Goal: Task Accomplishment & Management: Manage account settings

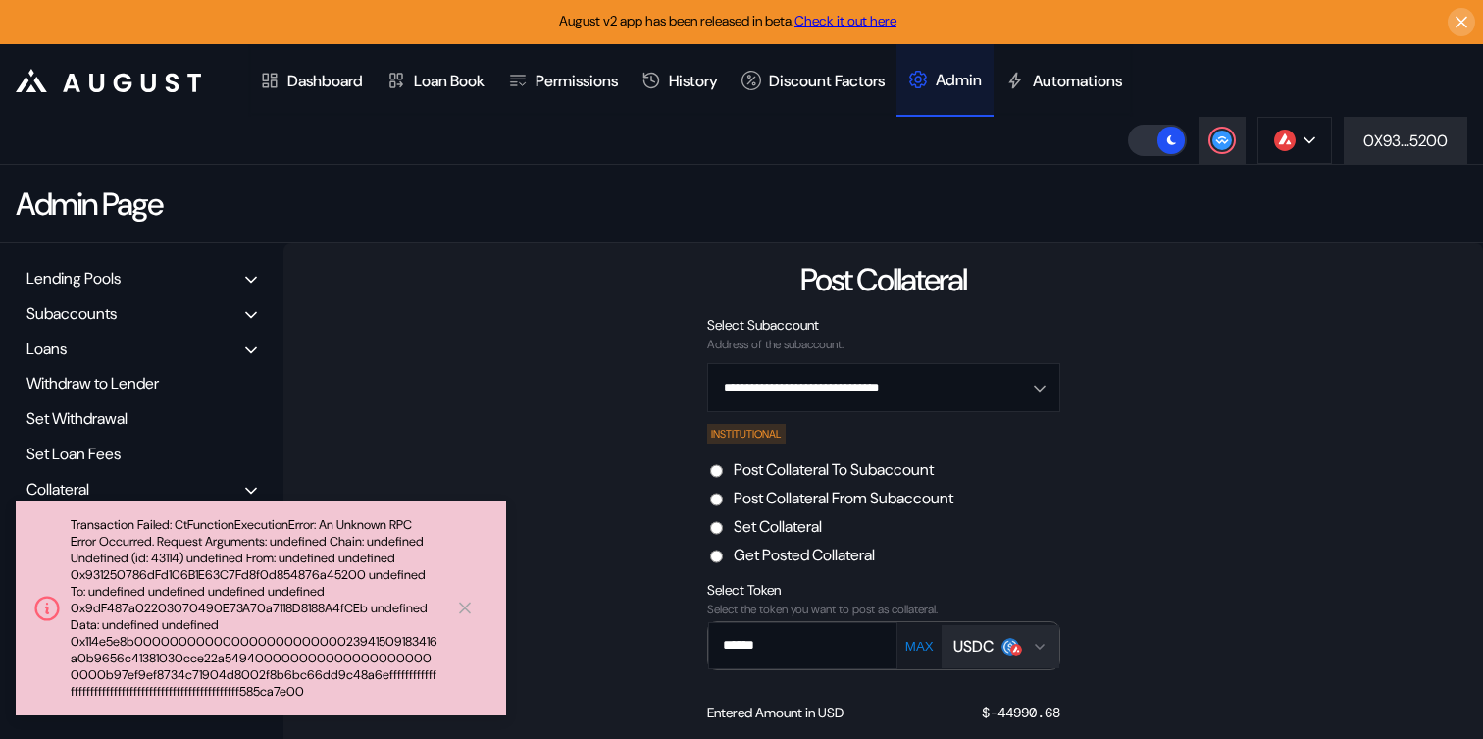
click at [982, 87] on div "Admin" at bounding box center [959, 80] width 46 height 21
click at [458, 609] on icon at bounding box center [465, 607] width 20 height 21
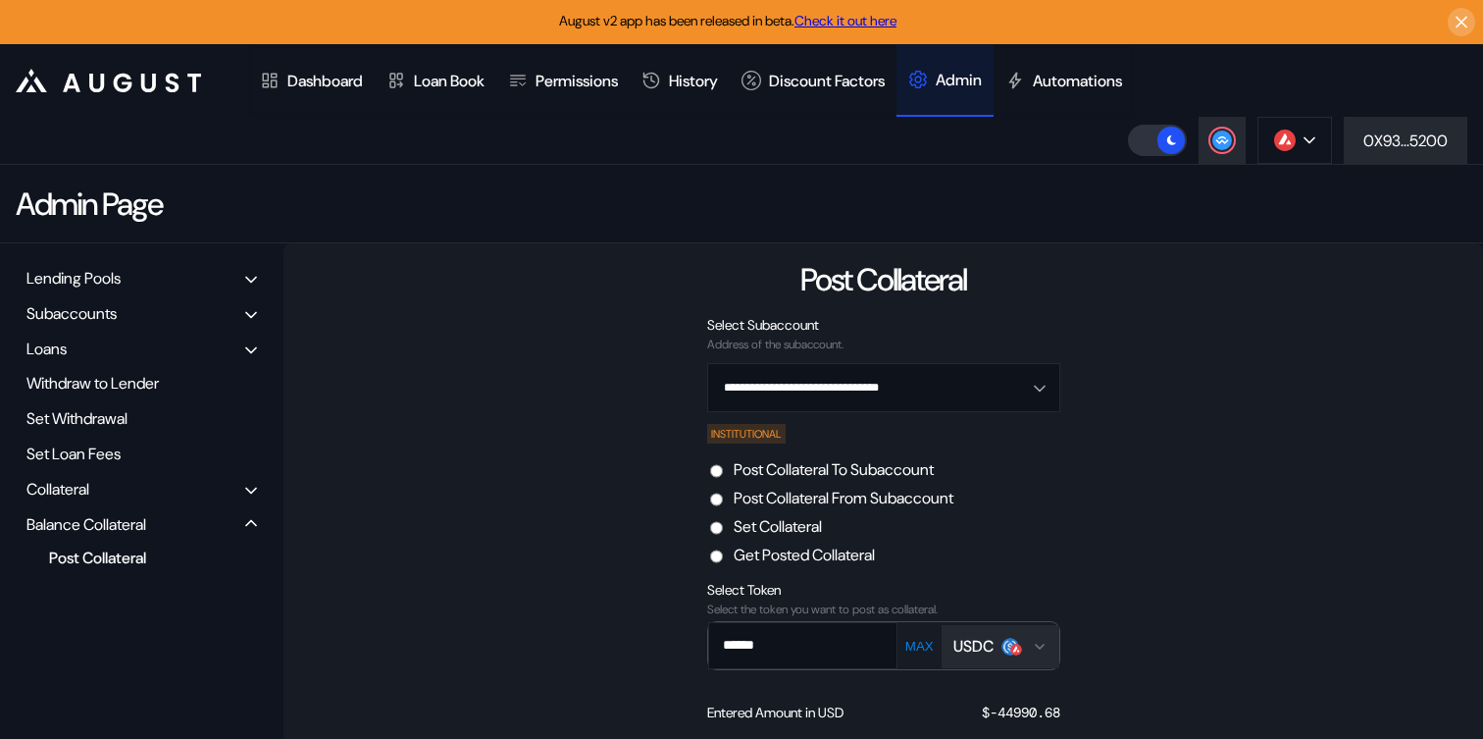
scroll to position [26, 0]
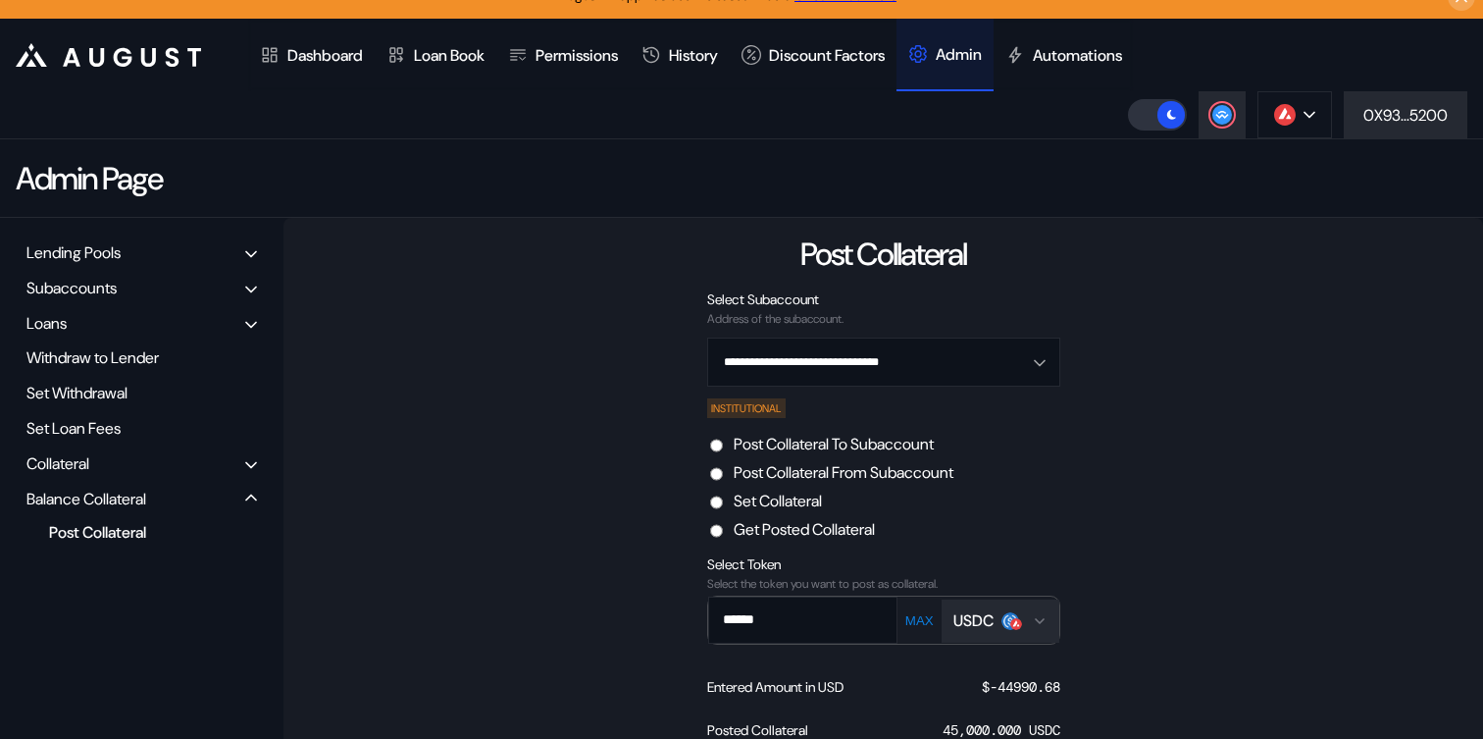
click at [115, 465] on div "Collateral" at bounding box center [142, 463] width 244 height 30
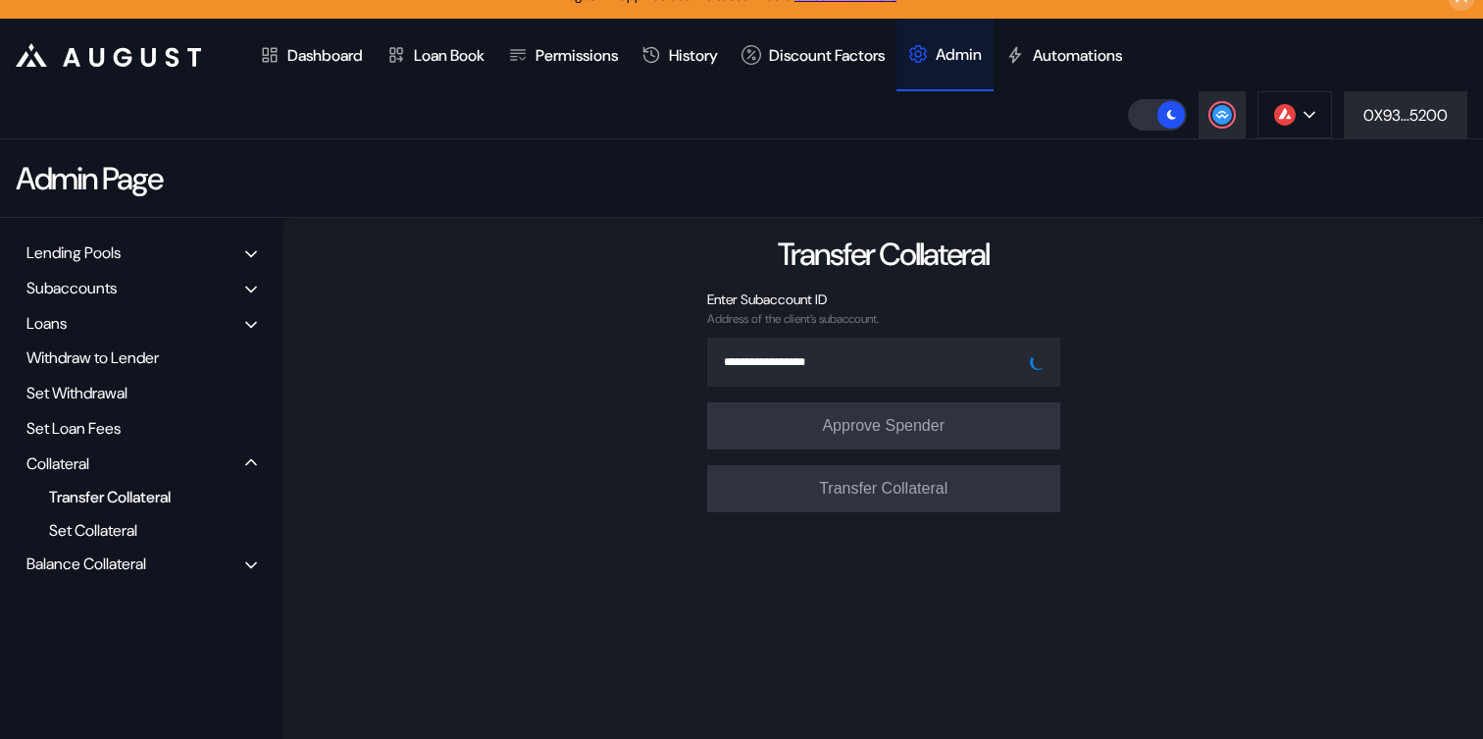
scroll to position [55, 0]
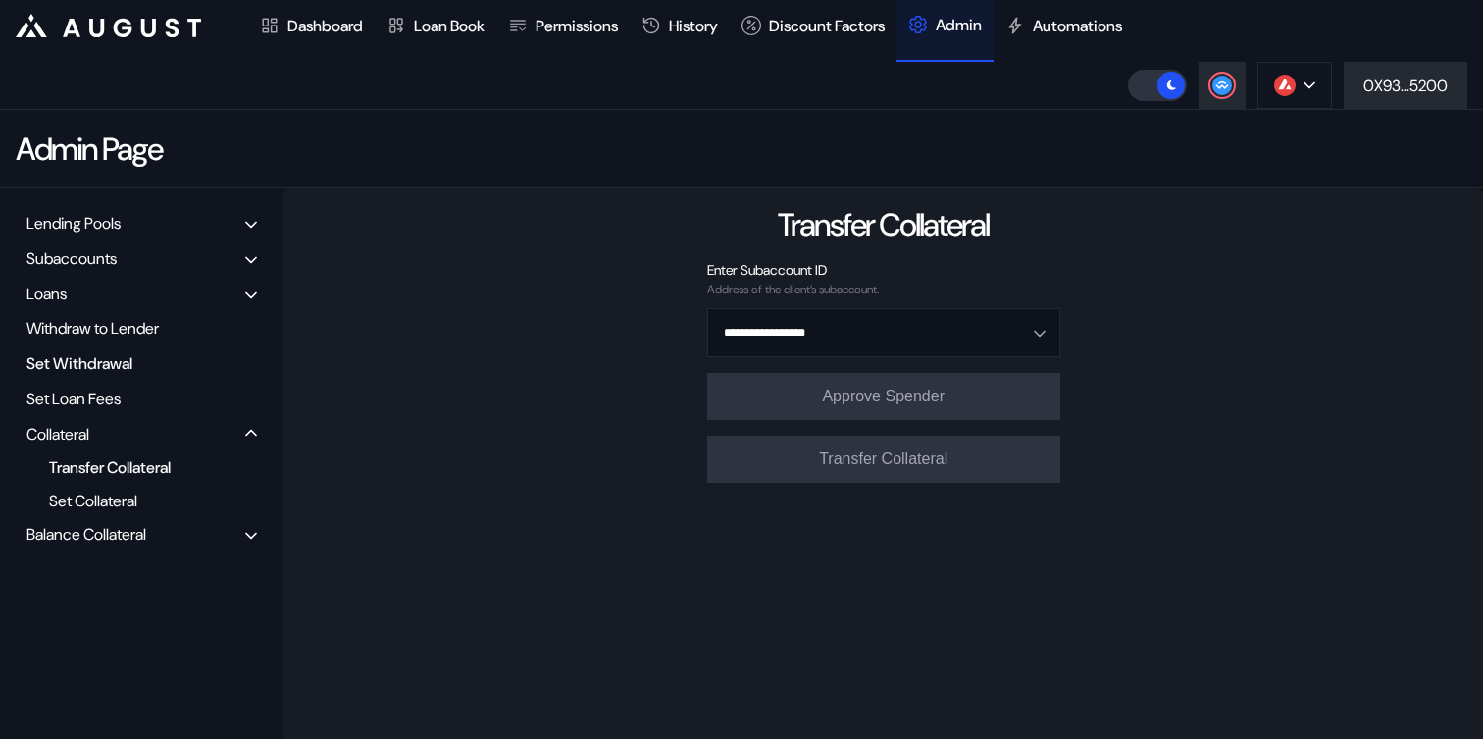
click at [79, 360] on div "Set Withdrawal" at bounding box center [142, 363] width 244 height 30
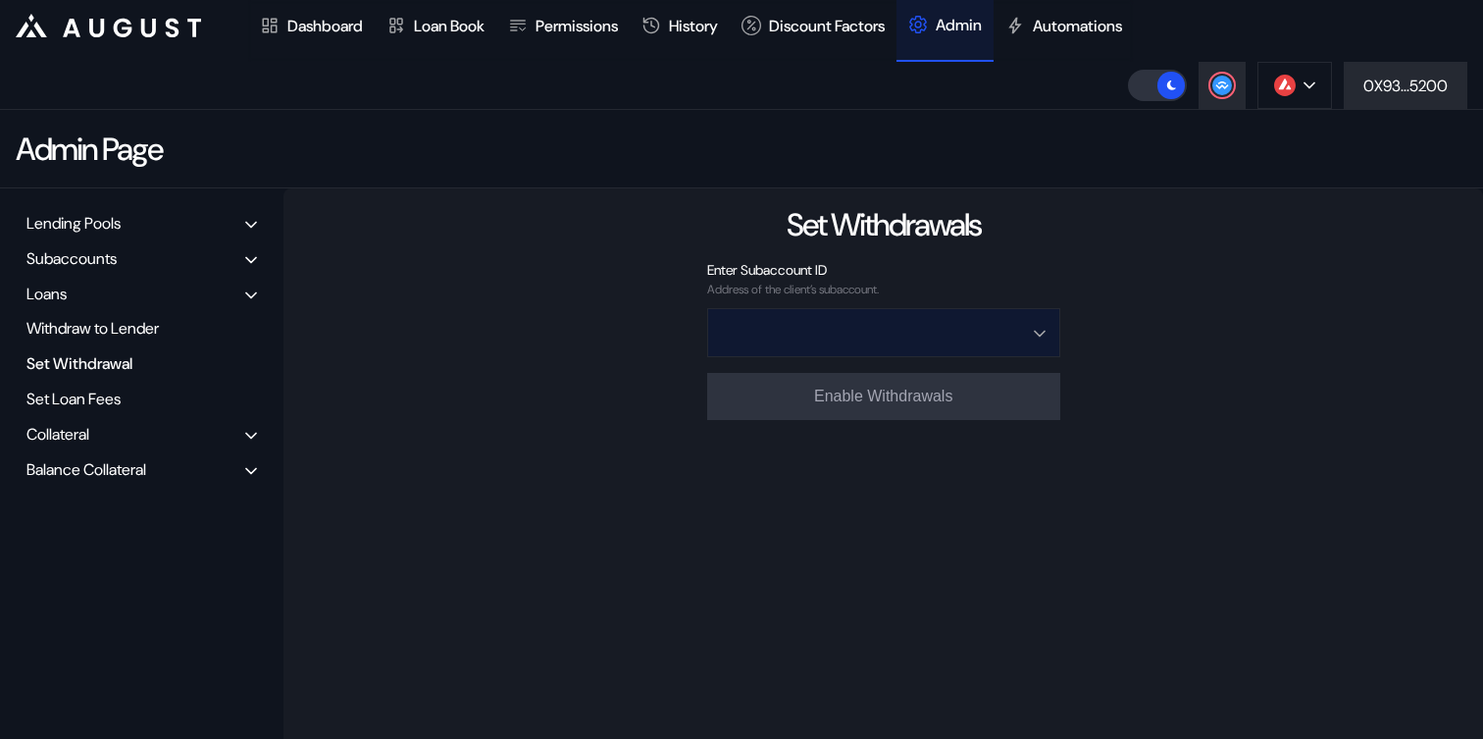
click at [895, 319] on input "Open menu" at bounding box center [873, 332] width 302 height 47
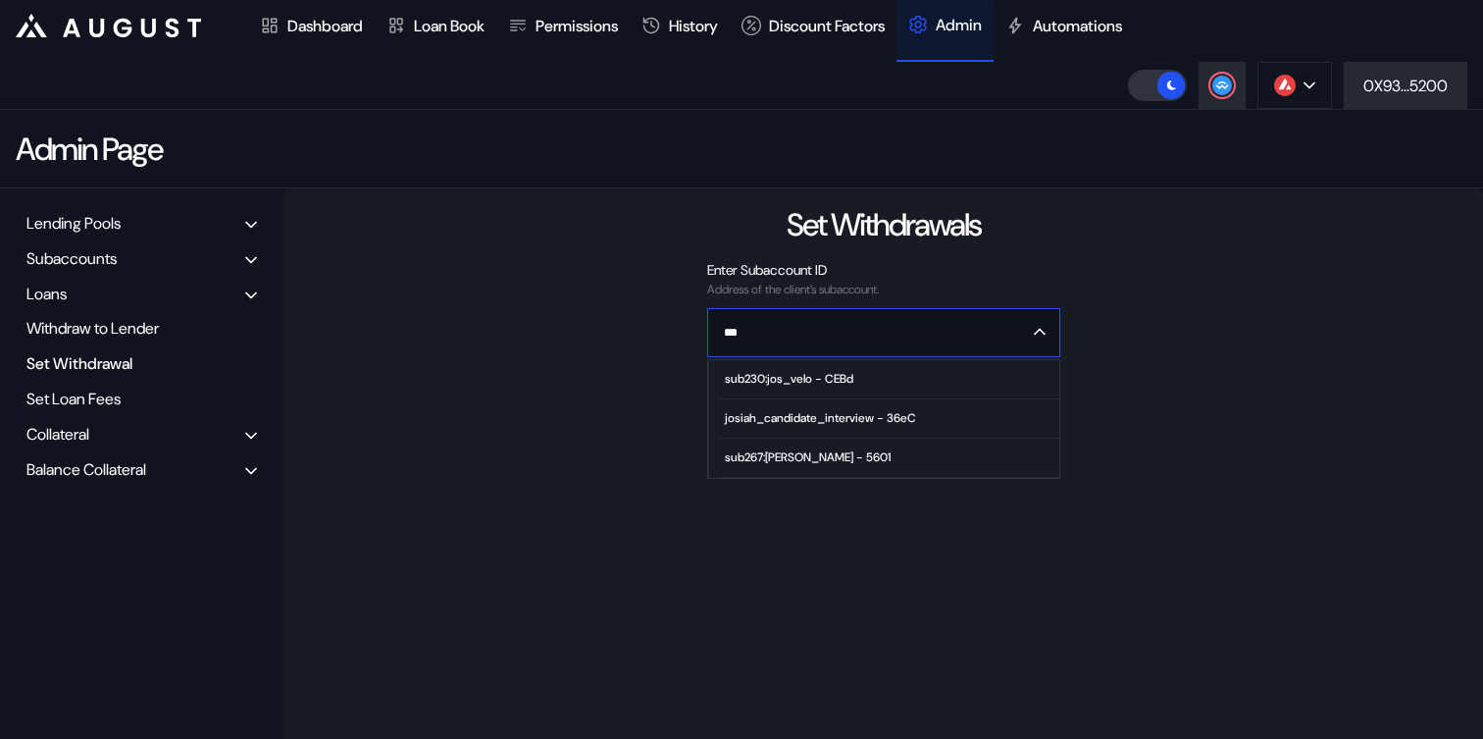
click at [740, 381] on div "sub230:jos_velo - CEBd" at bounding box center [789, 379] width 129 height 14
type input "**********"
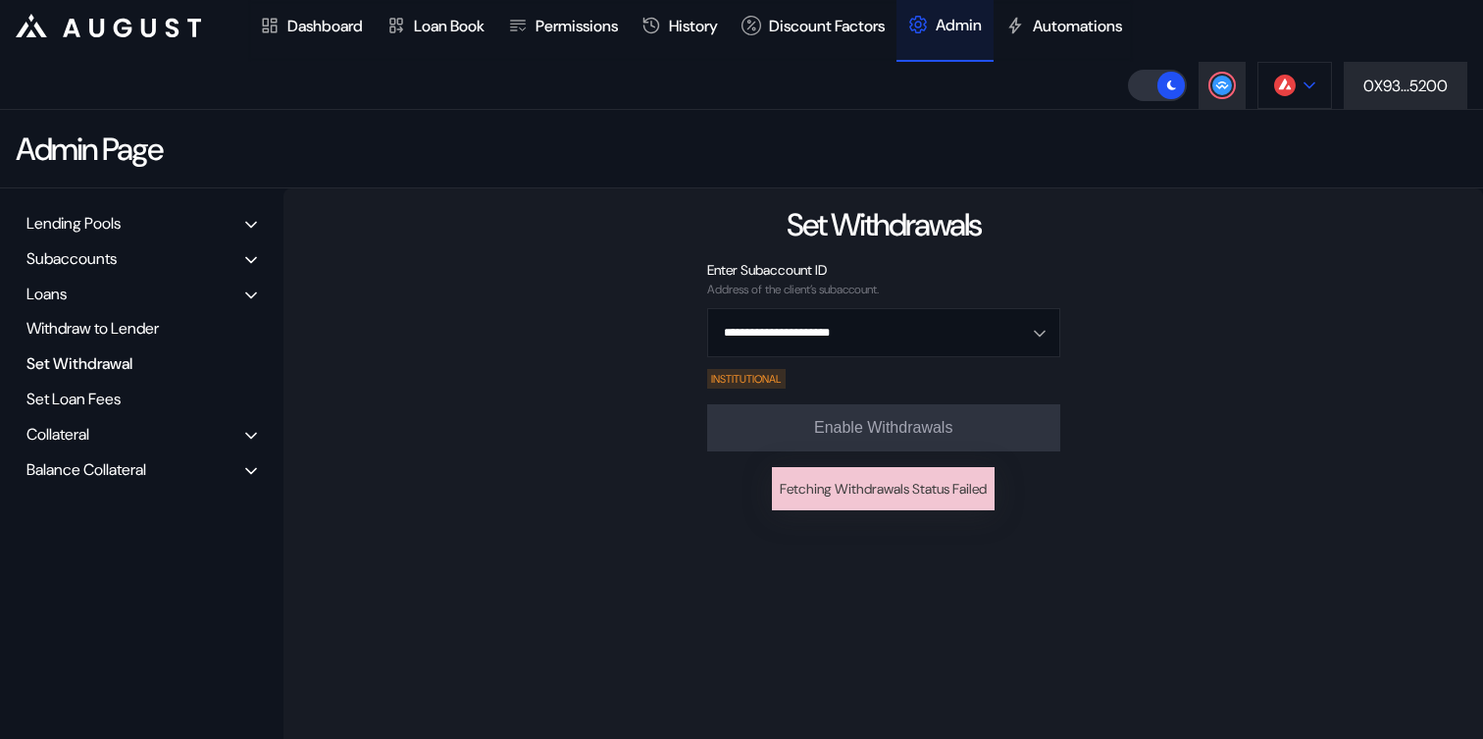
click at [1315, 84] on button at bounding box center [1295, 85] width 75 height 47
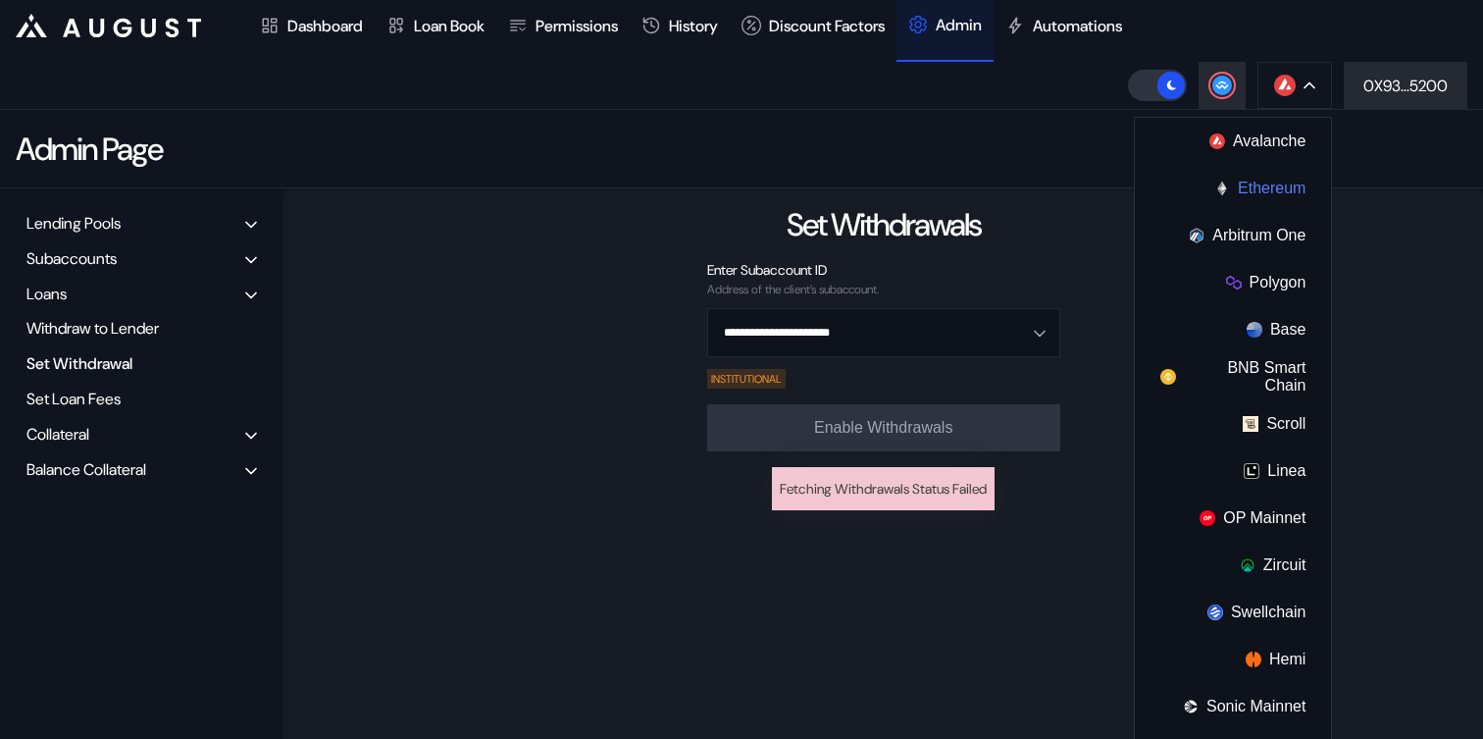
click at [1246, 188] on button "Ethereum" at bounding box center [1233, 188] width 196 height 47
